Goal: Task Accomplishment & Management: Use online tool/utility

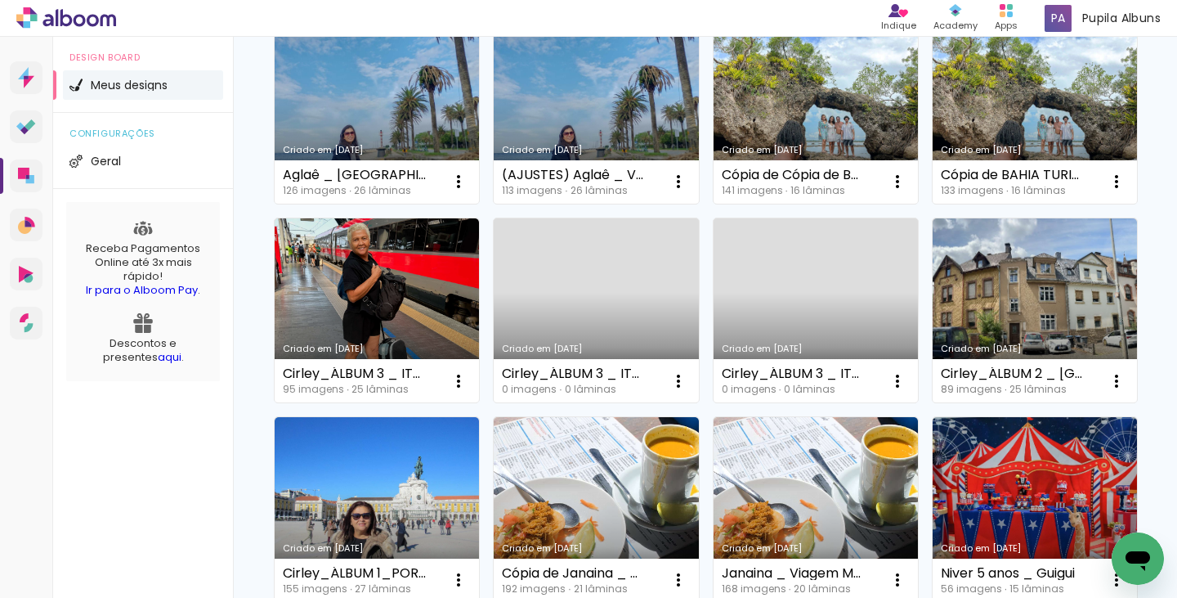
scroll to position [197, 0]
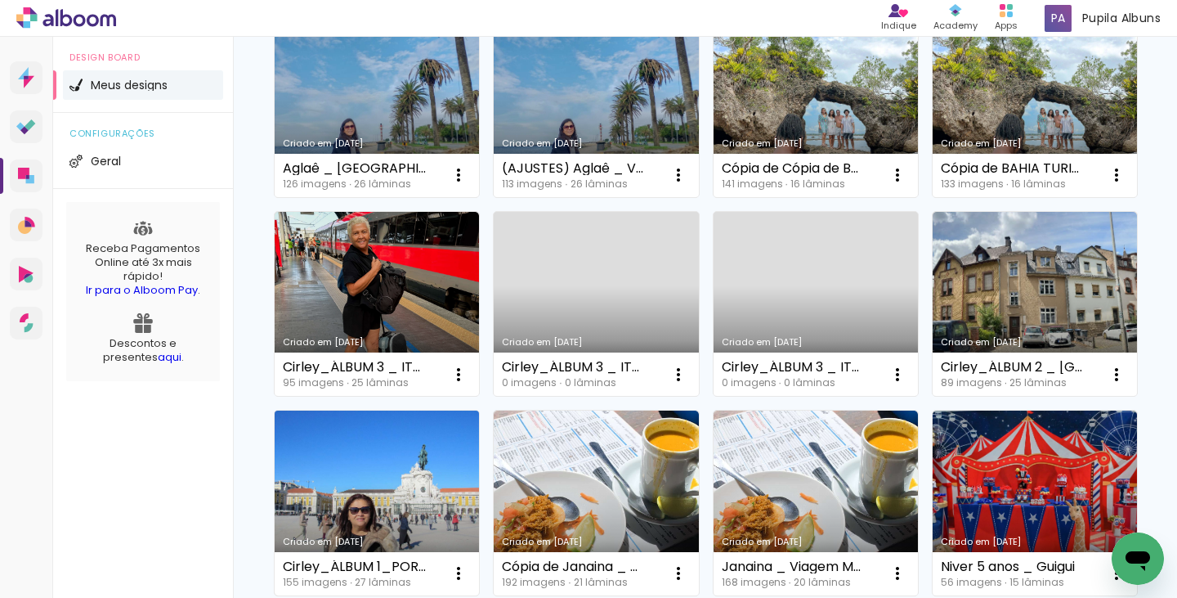
click at [479, 511] on link "Criado em [DATE]" at bounding box center [377, 502] width 204 height 185
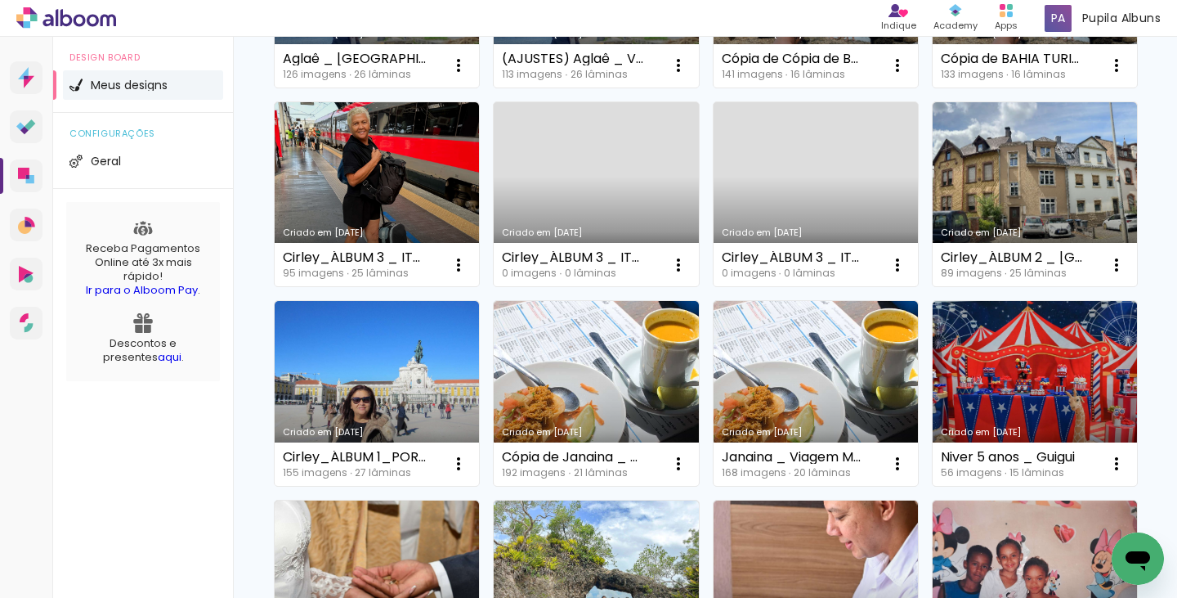
scroll to position [311, 0]
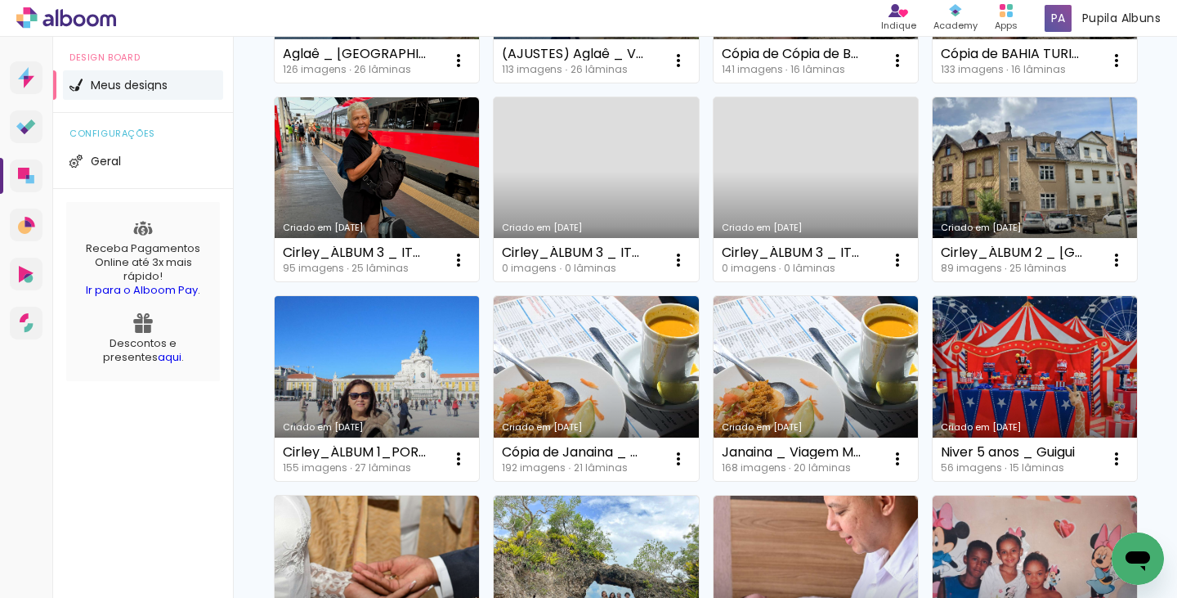
click at [479, 421] on link "Criado em [DATE]" at bounding box center [377, 388] width 204 height 185
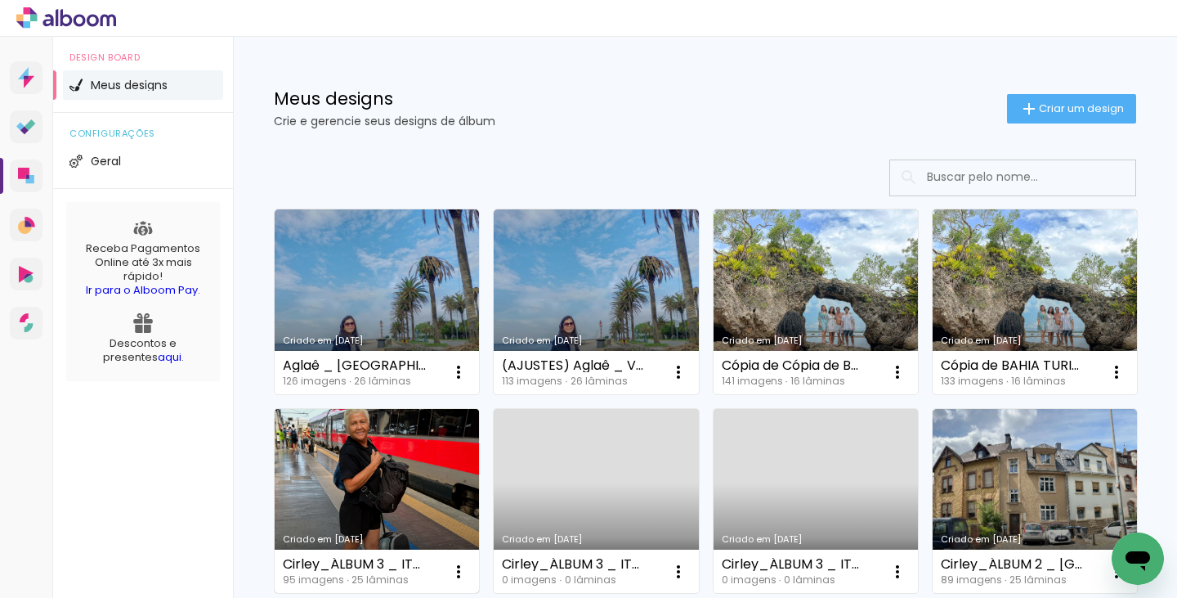
click at [479, 504] on link "Criado em [DATE]" at bounding box center [377, 501] width 204 height 185
